Goal: Find specific page/section: Find specific page/section

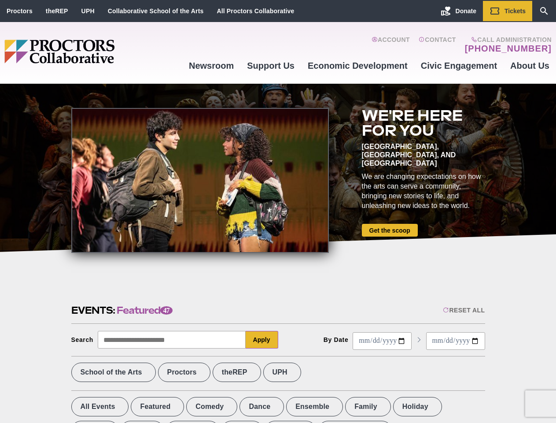
click at [278, 211] on div at bounding box center [200, 180] width 258 height 145
click at [463, 310] on div "Reset All" at bounding box center [464, 309] width 42 height 7
click at [262, 339] on button "Apply" at bounding box center [262, 340] width 33 height 18
